Goal: Task Accomplishment & Management: Manage account settings

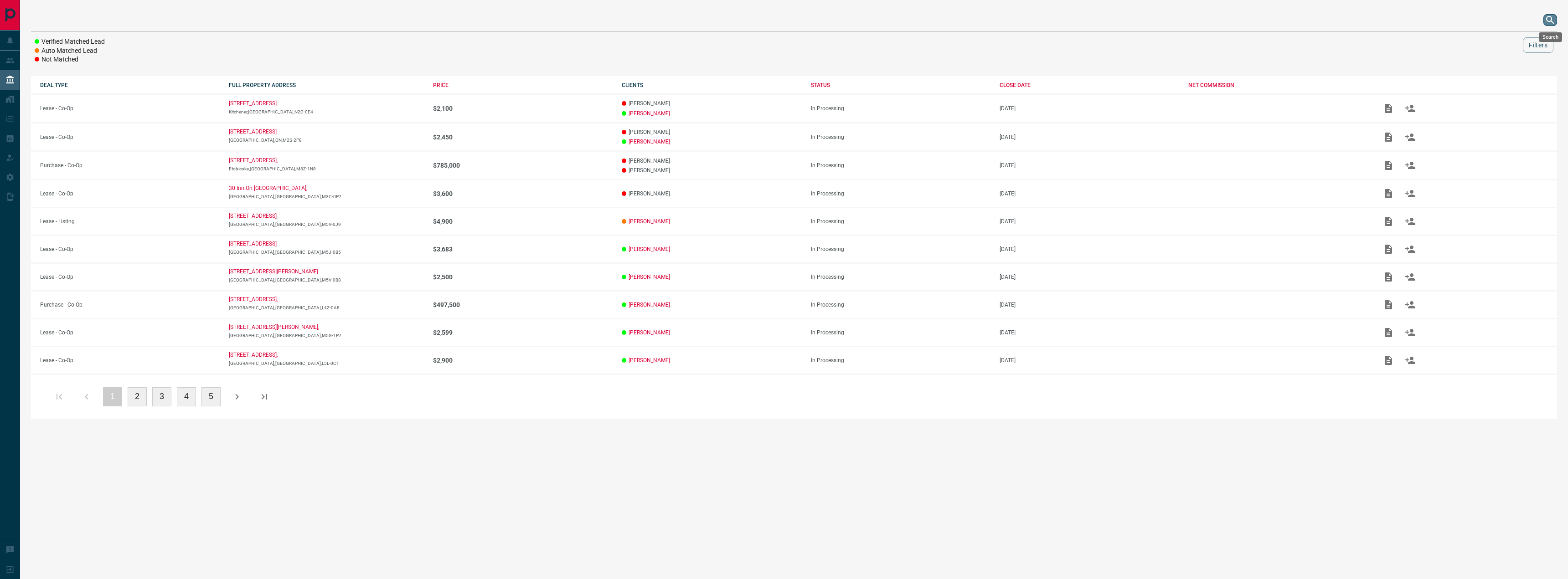
click at [1550, 18] on icon "search button" at bounding box center [1550, 19] width 11 height 11
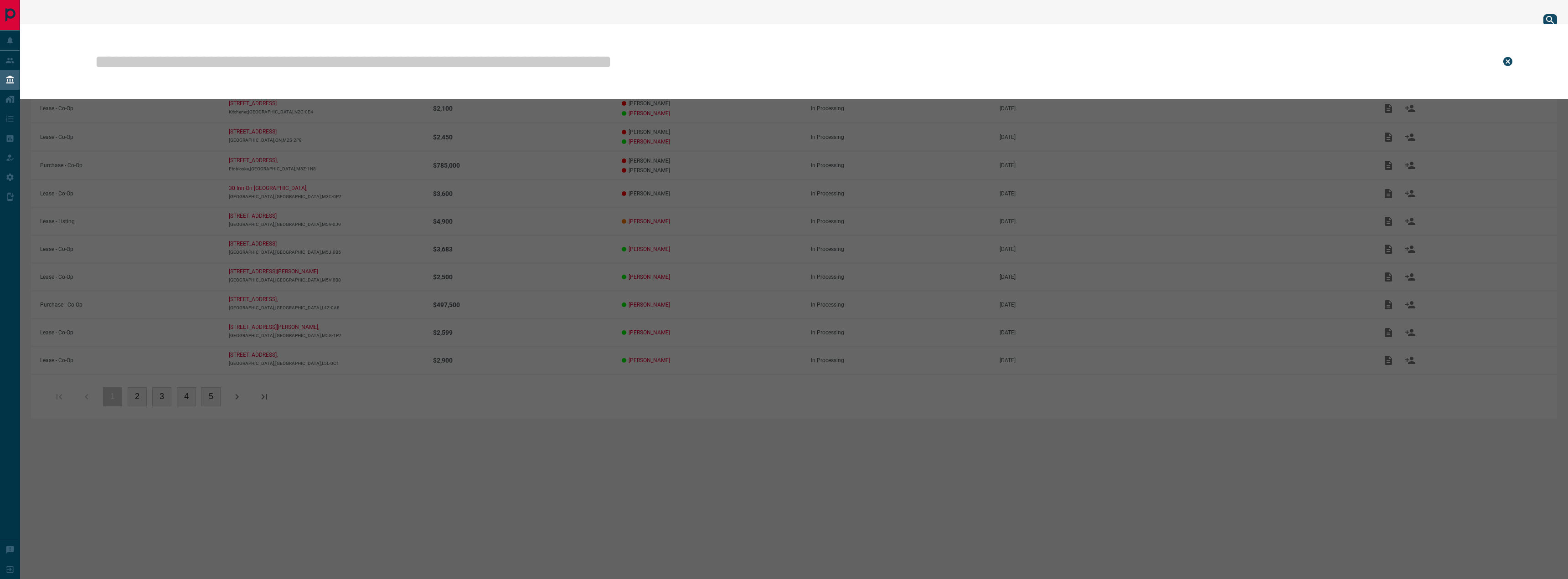
click at [1283, 68] on input "text" at bounding box center [790, 61] width 1394 height 46
click at [273, 61] on input "text" at bounding box center [790, 61] width 1394 height 46
click at [175, 68] on input "text" at bounding box center [790, 61] width 1394 height 46
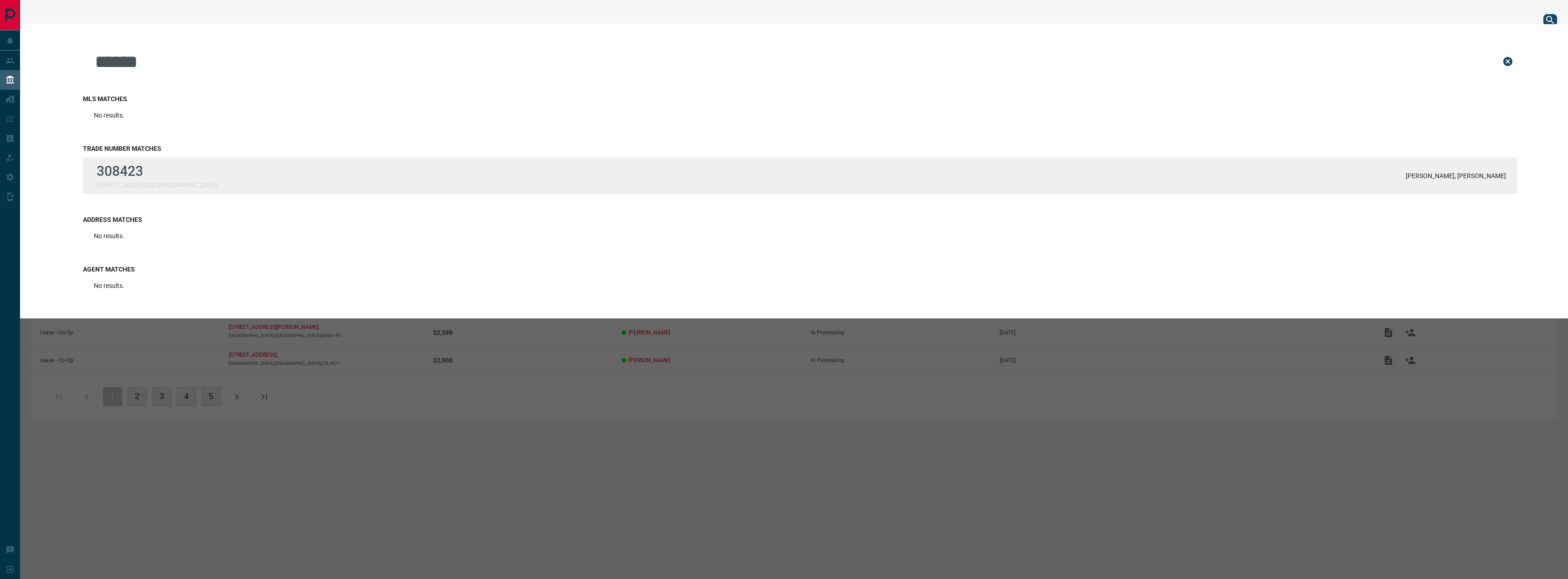
type input "******"
click at [202, 185] on div "308423 [STREET_ADDRESS] [PERSON_NAME], [PERSON_NAME]" at bounding box center [799, 175] width 1434 height 36
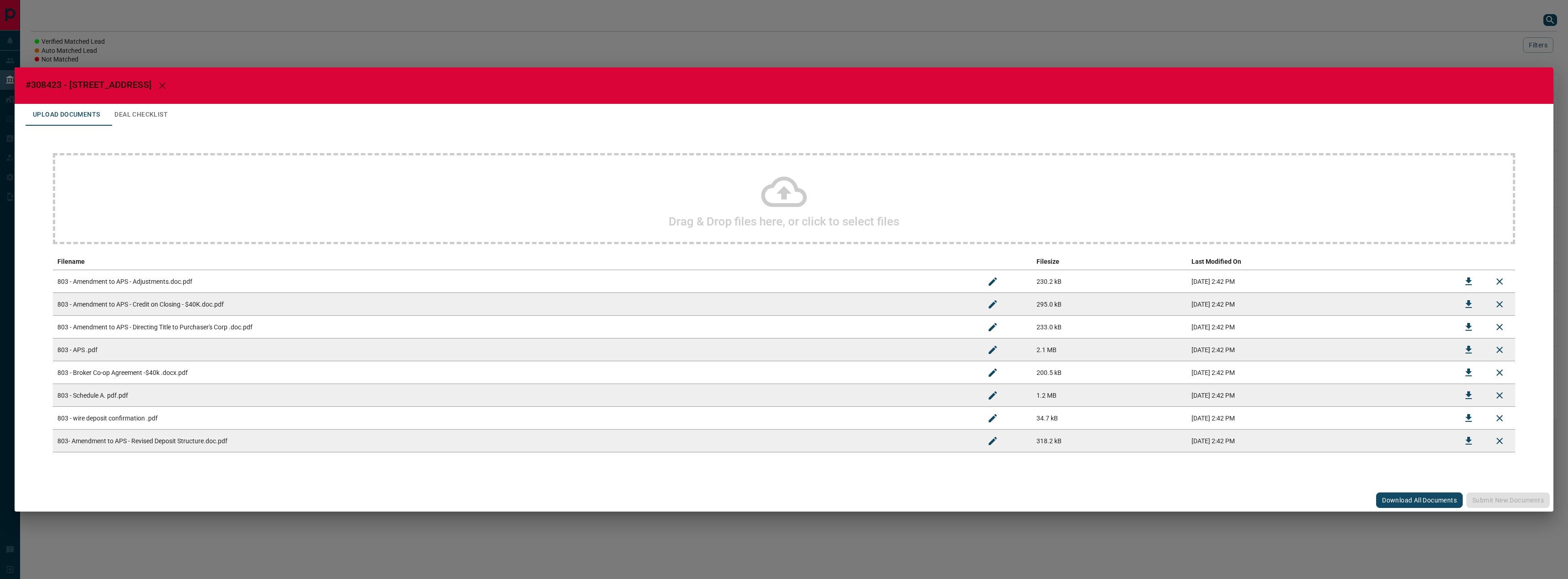
click at [761, 195] on div "Drag & Drop files here, or click to select files" at bounding box center [784, 199] width 1462 height 91
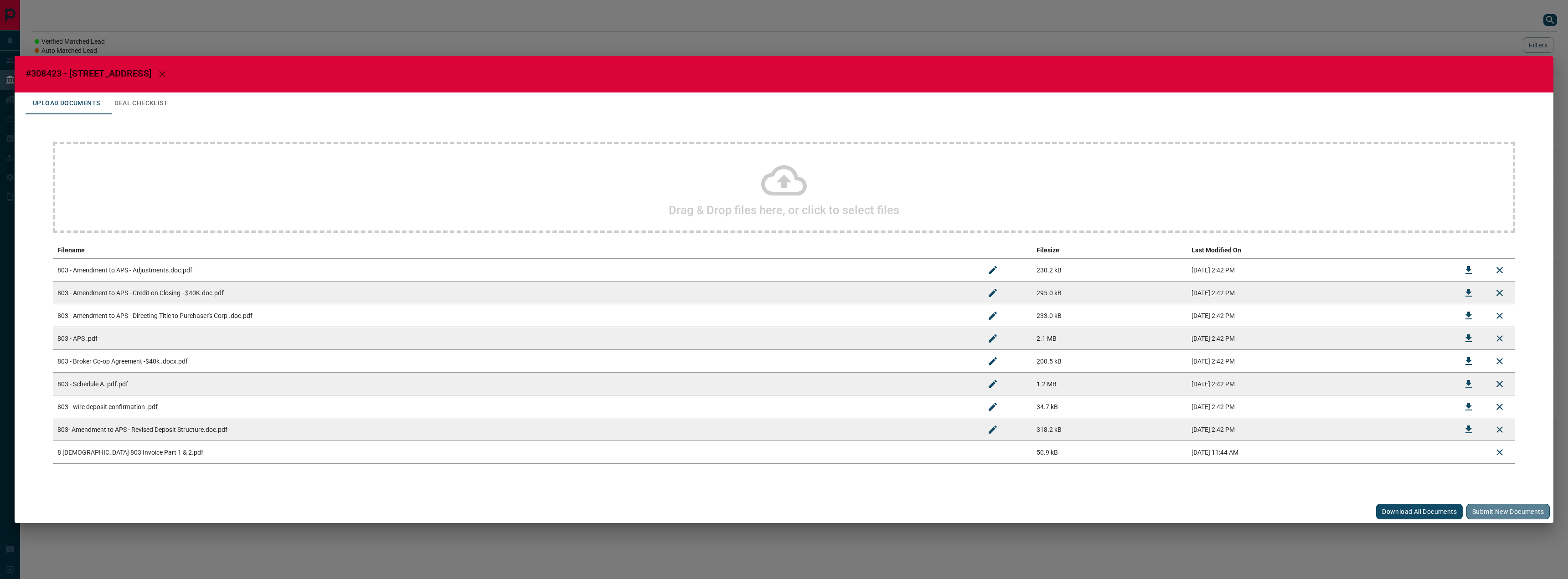
click at [1479, 515] on button "Submit new documents" at bounding box center [1509, 512] width 84 height 16
click at [144, 104] on button "Deal Checklist" at bounding box center [141, 103] width 68 height 21
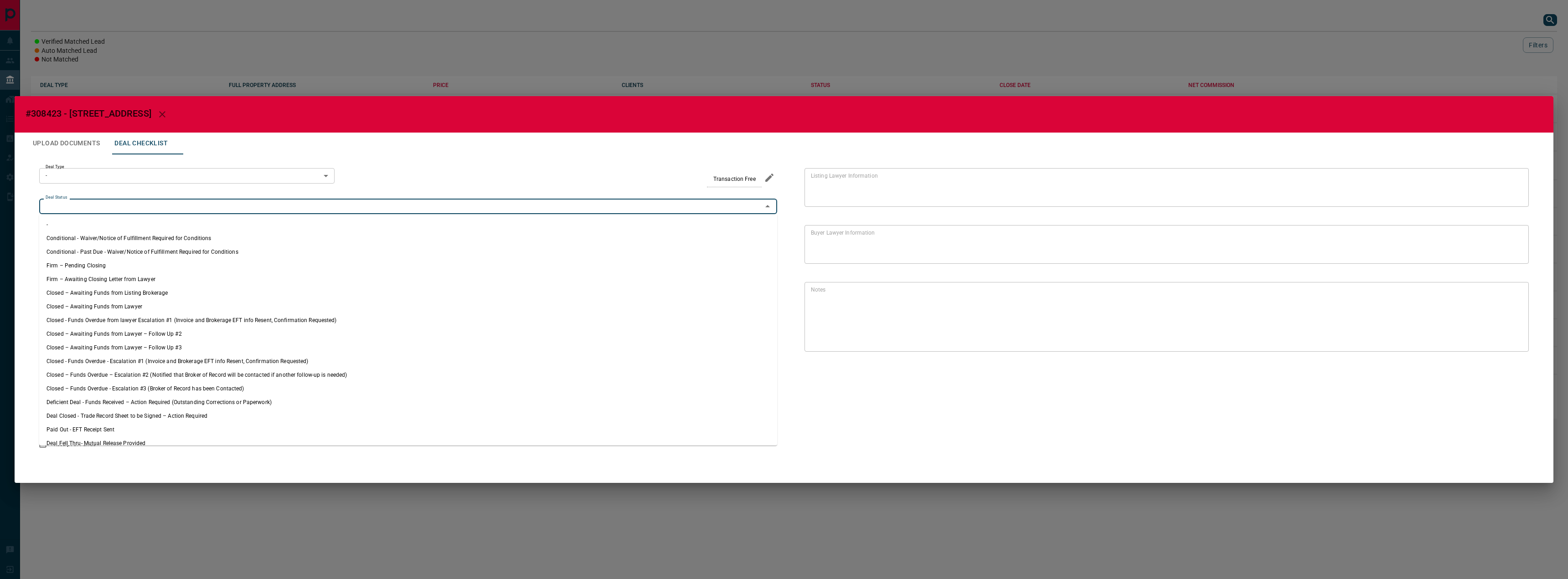
click at [113, 204] on input "Deal Status" at bounding box center [400, 206] width 717 height 10
click at [165, 262] on li "Firm – Pending Closing" at bounding box center [408, 266] width 738 height 14
type input "**********"
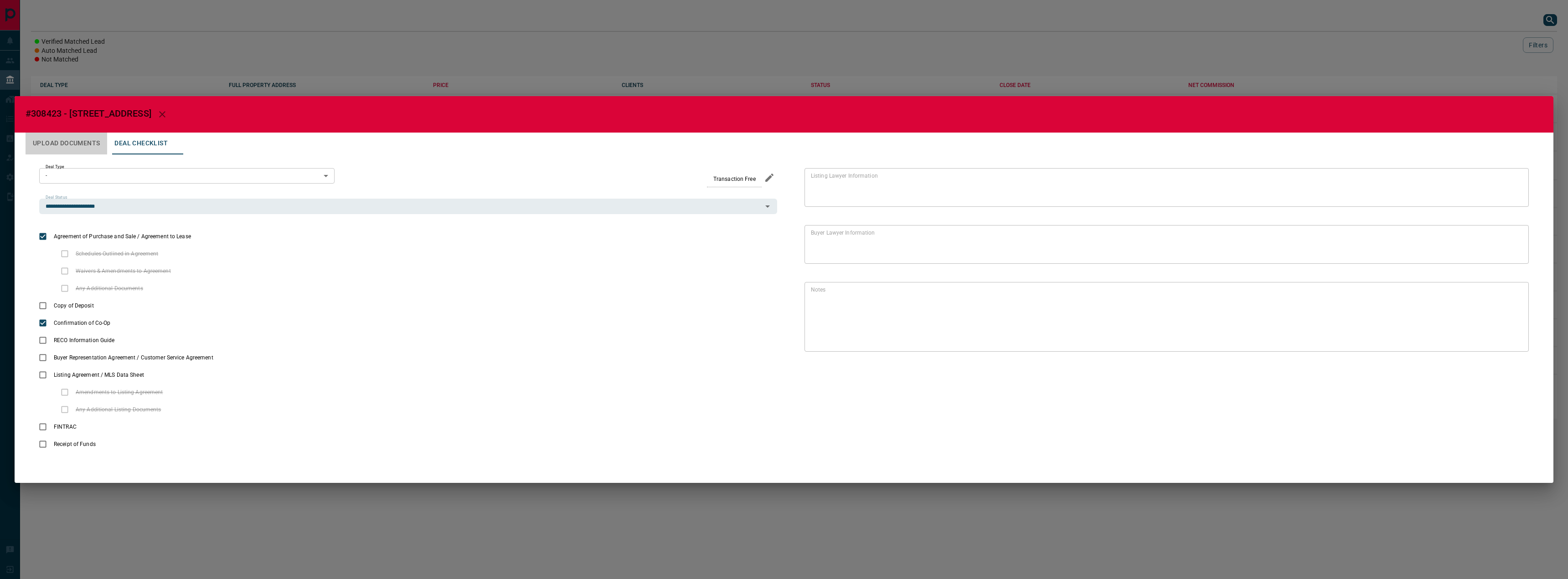
click at [81, 146] on button "Upload Documents" at bounding box center [66, 143] width 82 height 21
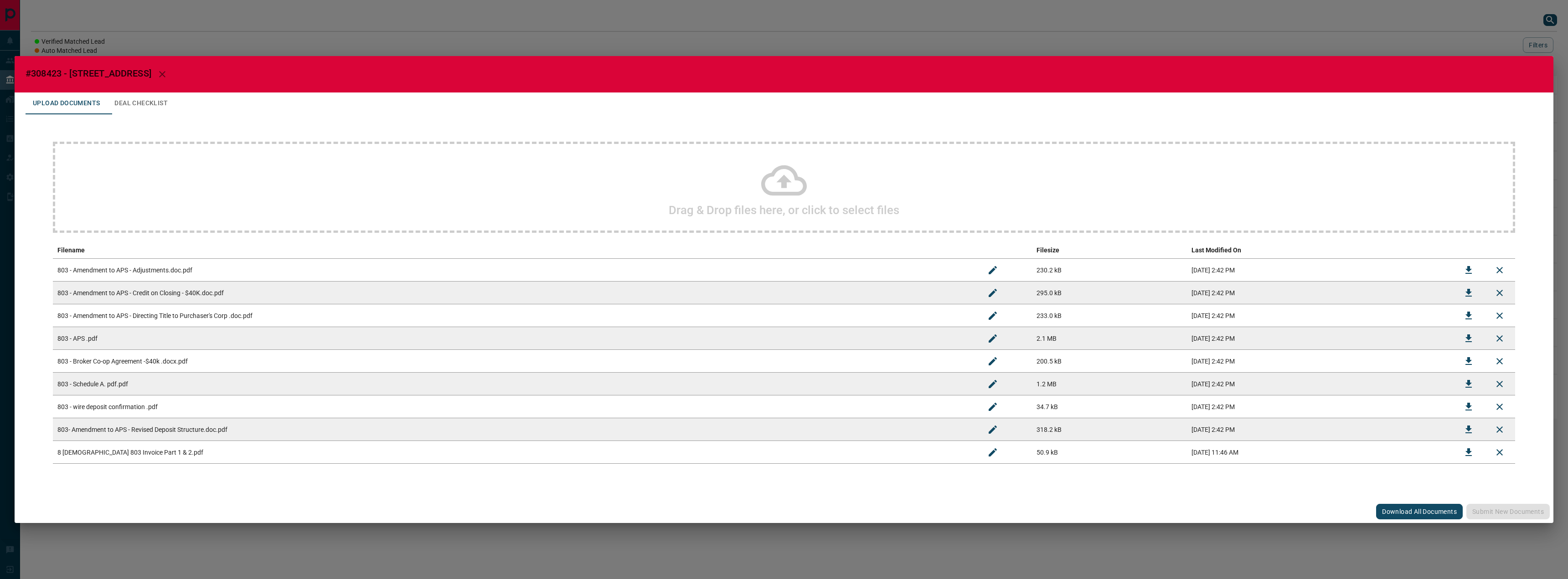
click at [257, 34] on div "#308423 - [STREET_ADDRESS] Upload Documents Deal Checklist Drag & Drop files he…" at bounding box center [784, 289] width 1568 height 579
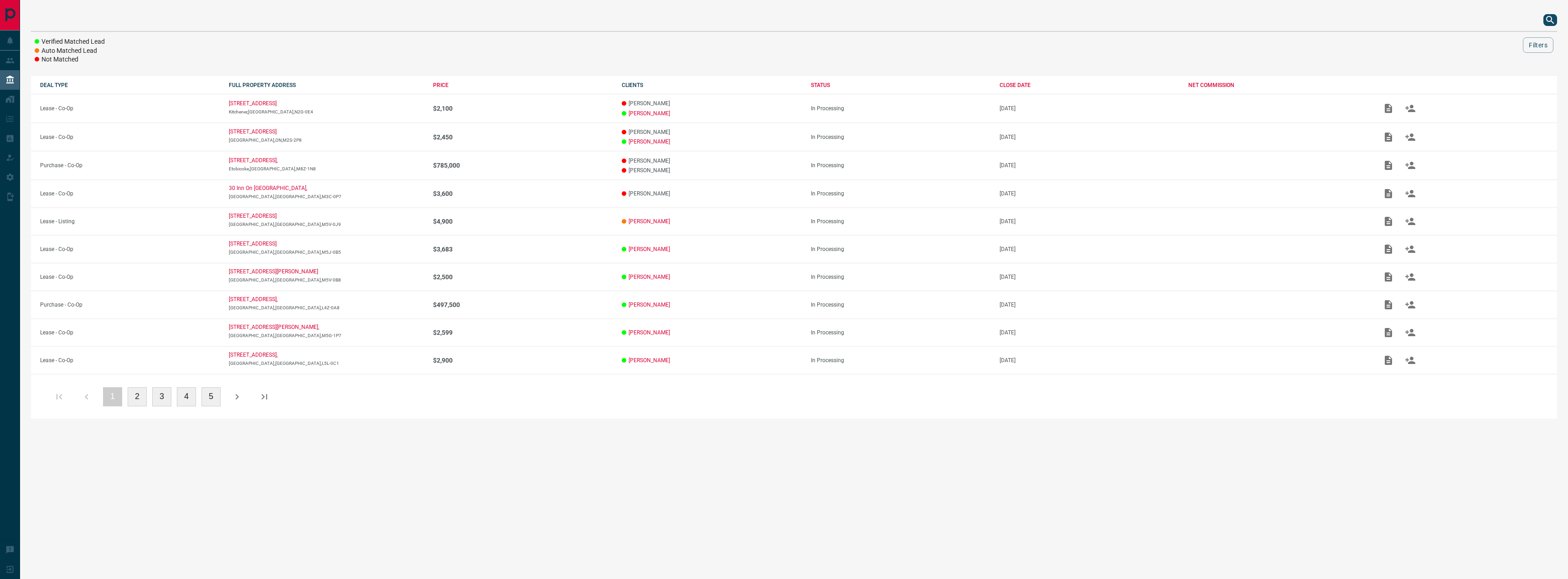
click at [1556, 15] on div at bounding box center [794, 19] width 1526 height 21
click at [1547, 21] on icon "search button" at bounding box center [1550, 19] width 11 height 11
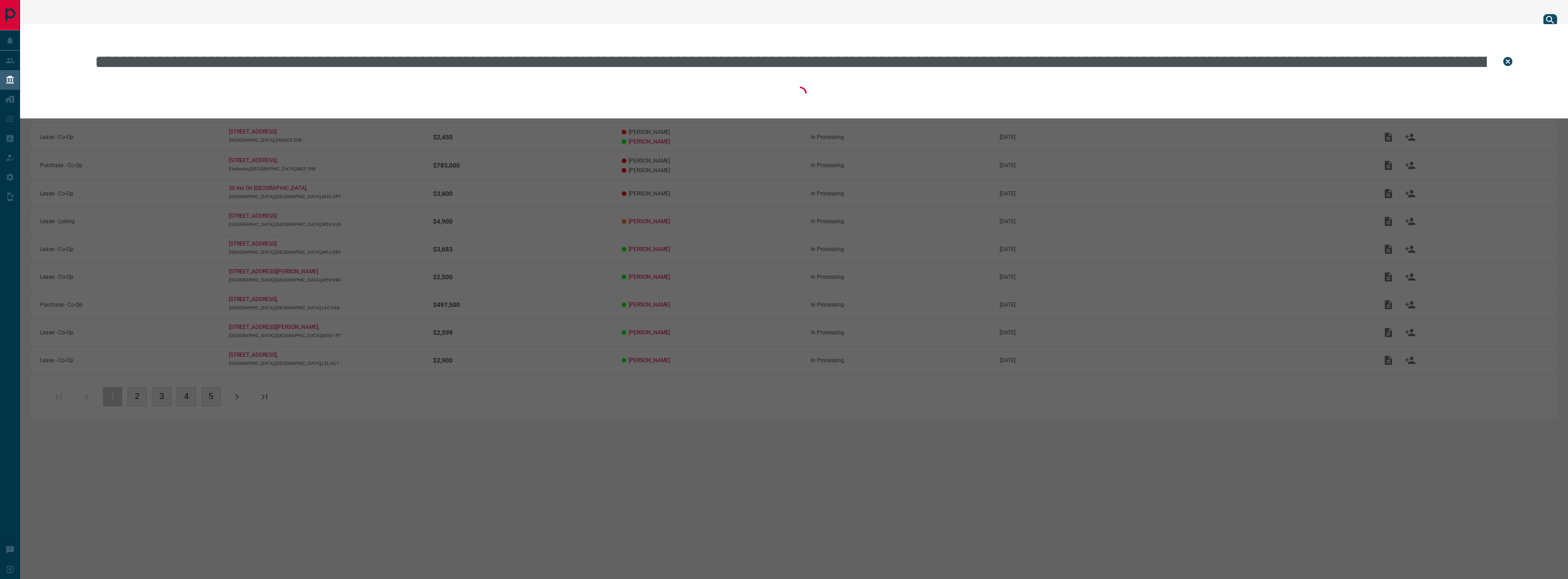
scroll to position [0, 9393]
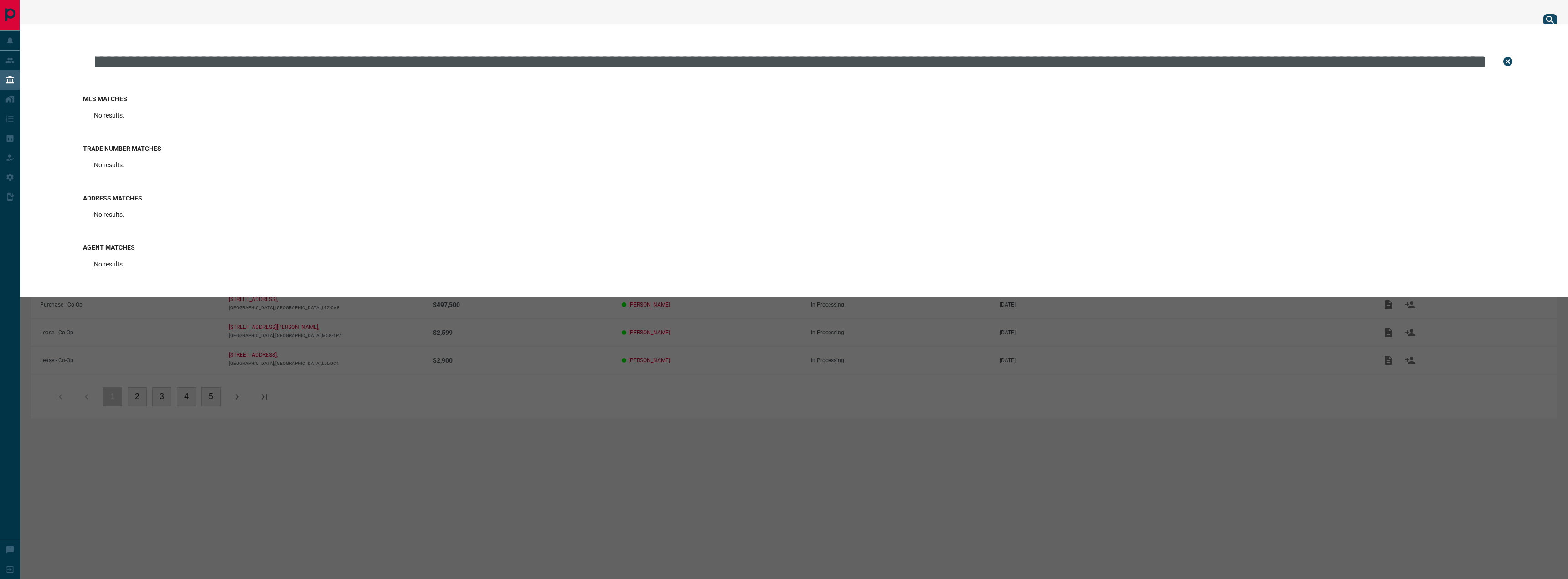
click at [404, 59] on input "text" at bounding box center [790, 61] width 1394 height 46
click at [404, 57] on input "text" at bounding box center [790, 61] width 1394 height 46
click at [405, 55] on input "text" at bounding box center [790, 61] width 1394 height 46
drag, startPoint x: 406, startPoint y: 55, endPoint x: 408, endPoint y: 51, distance: 4.5
click at [406, 54] on input "text" at bounding box center [790, 61] width 1394 height 46
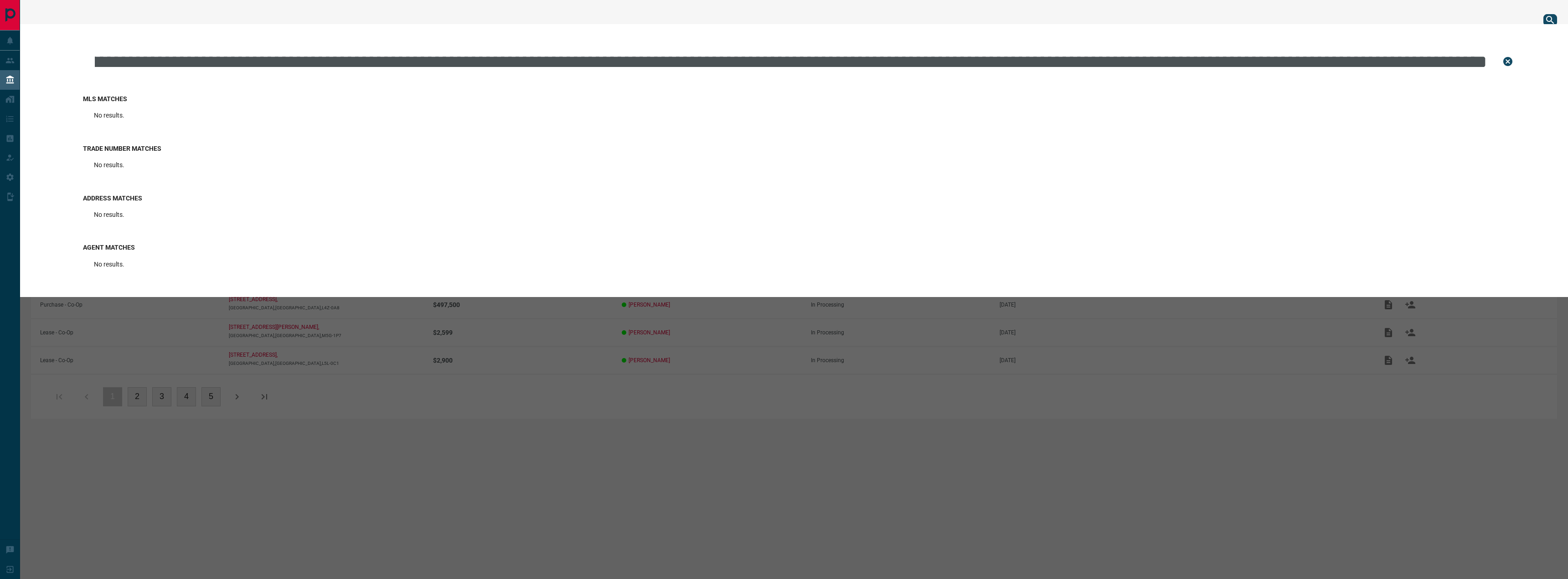
click at [420, 57] on input "text" at bounding box center [790, 61] width 1394 height 46
click at [420, 56] on input "text" at bounding box center [790, 61] width 1394 height 46
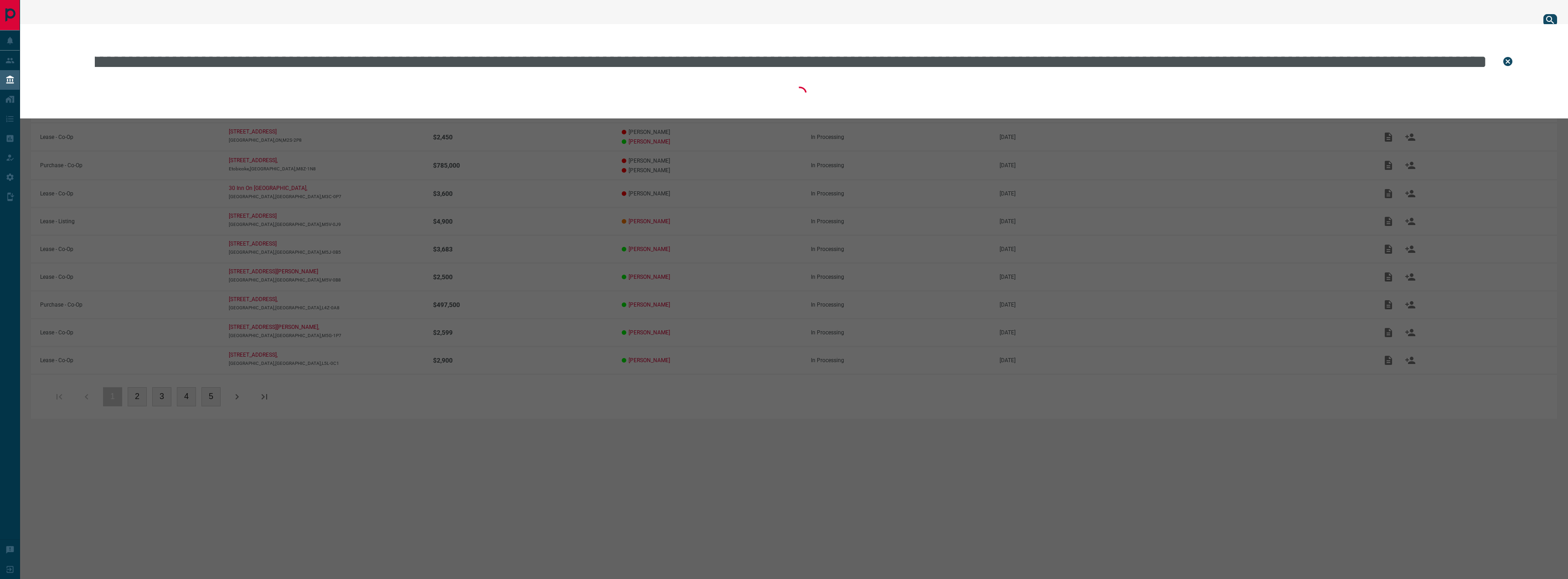
scroll to position [0, 9324]
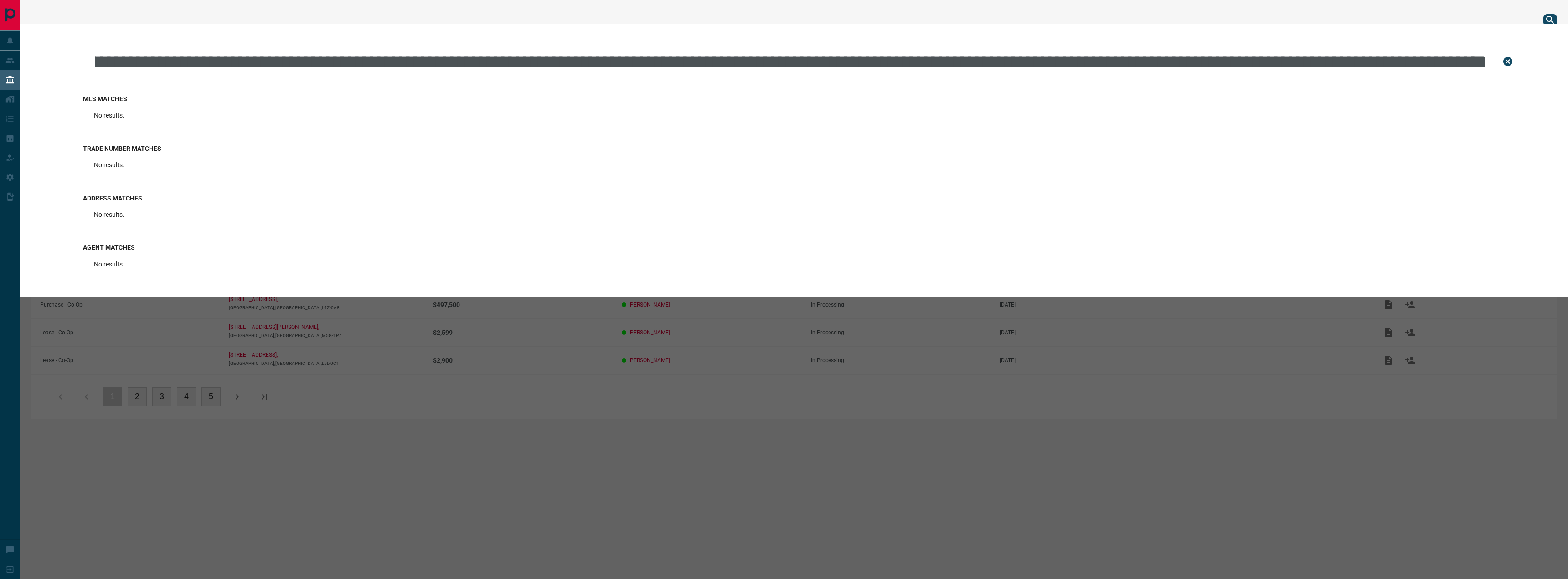
type input "**********"
click at [565, 341] on div "MLS Matches No results. Trade Number Matches No results. Address Matches No res…" at bounding box center [784, 313] width 1568 height 579
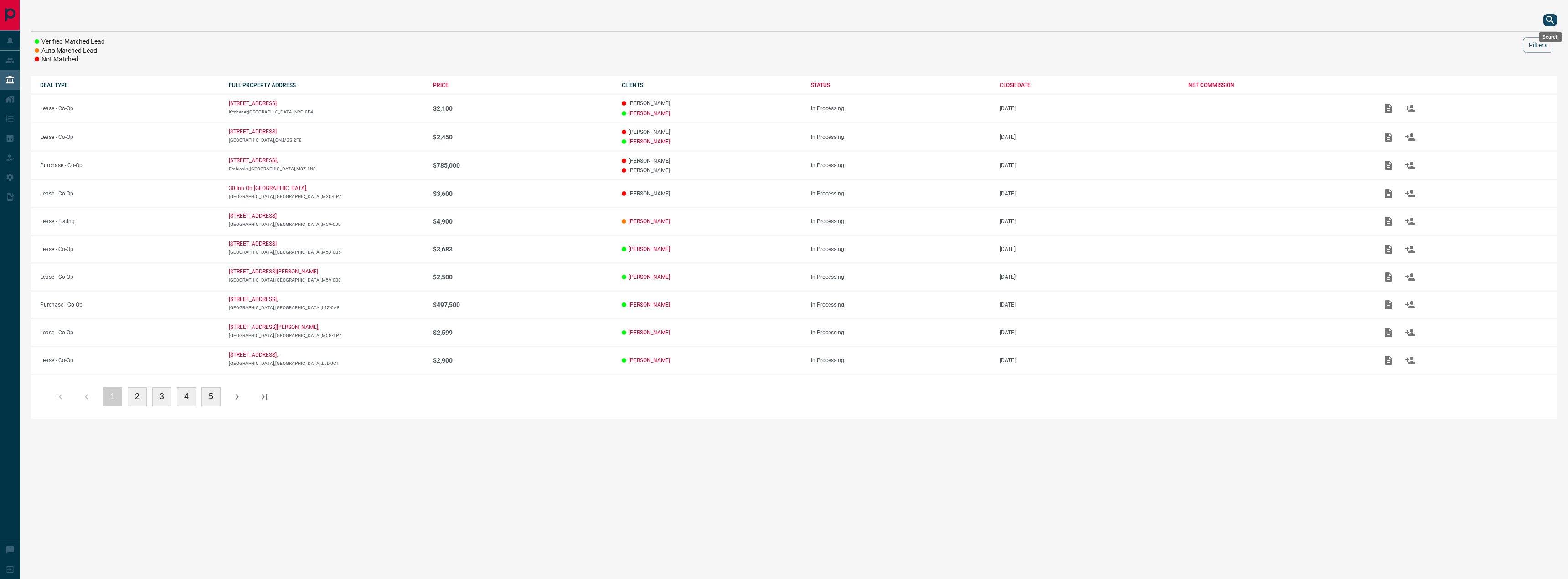
click at [1552, 19] on icon "search button" at bounding box center [1550, 19] width 11 height 11
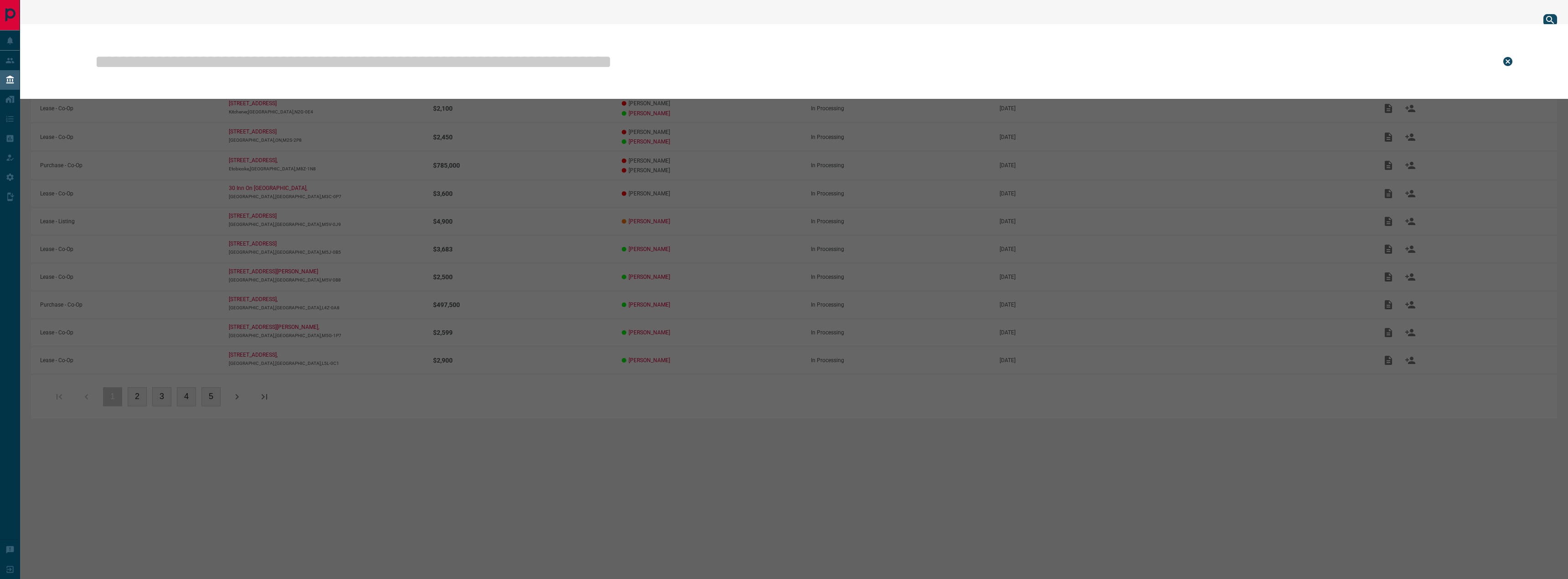
click at [377, 71] on input "text" at bounding box center [790, 61] width 1394 height 46
paste input "******"
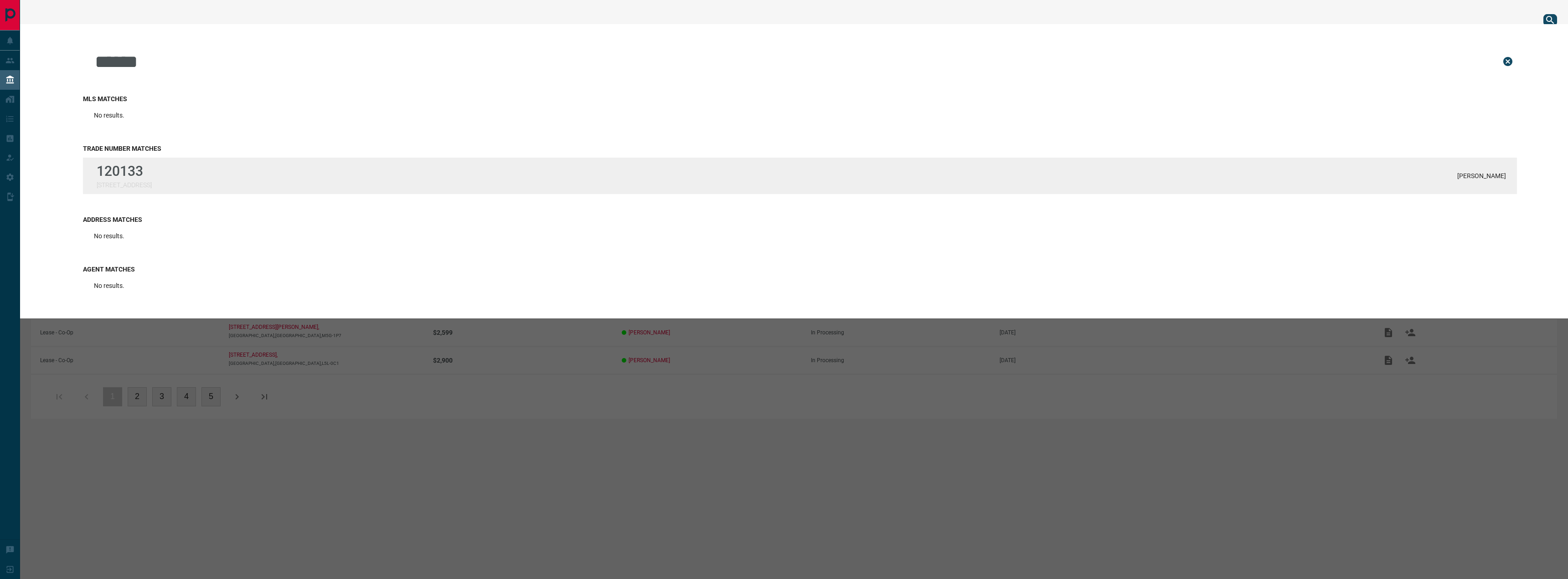
type input "******"
click at [110, 188] on p "[STREET_ADDRESS]" at bounding box center [124, 184] width 55 height 7
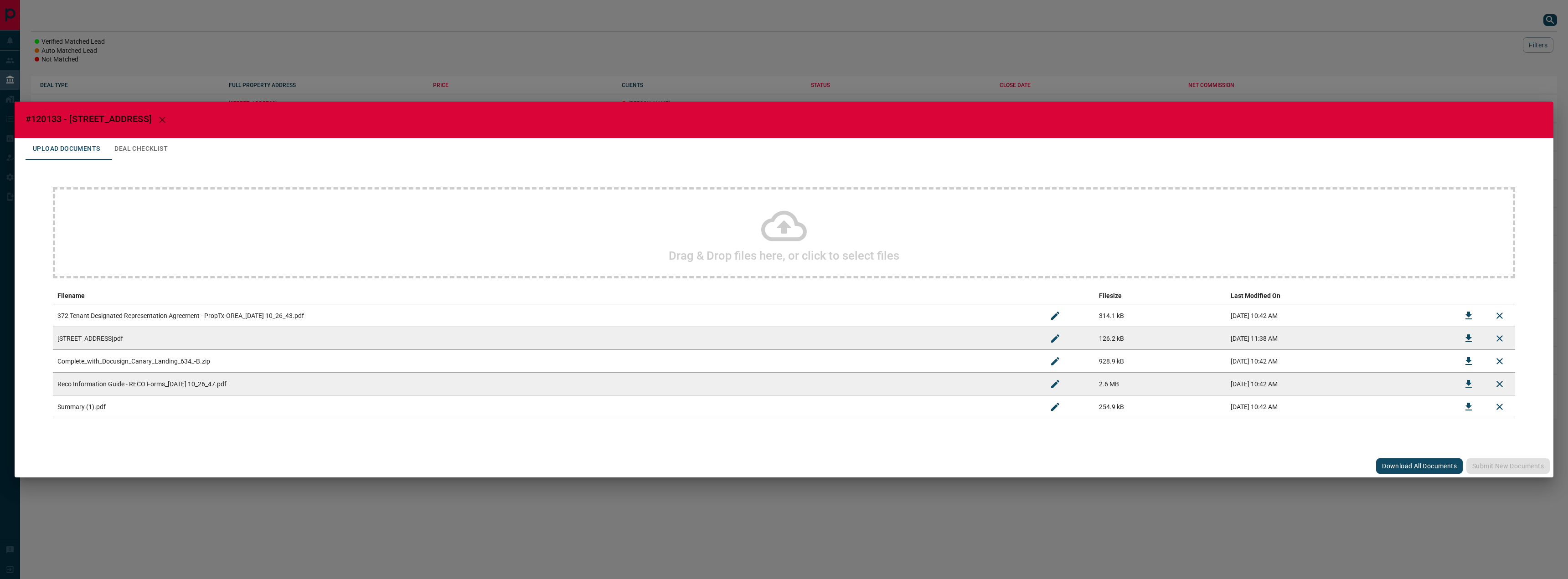
click at [1426, 466] on button "Download All Documents" at bounding box center [1419, 466] width 87 height 16
